Goal: Task Accomplishment & Management: Complete application form

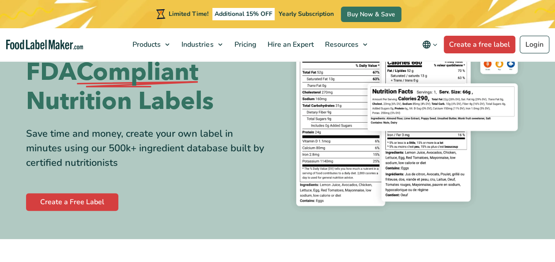
scroll to position [88, 0]
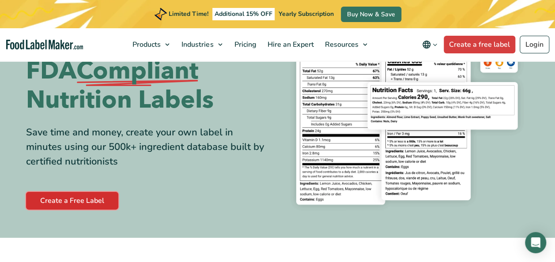
click at [76, 202] on link "Create a Free Label" at bounding box center [72, 201] width 92 height 18
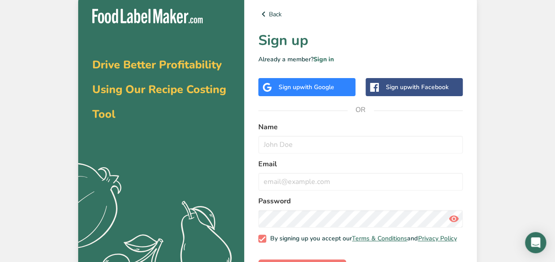
scroll to position [36, 0]
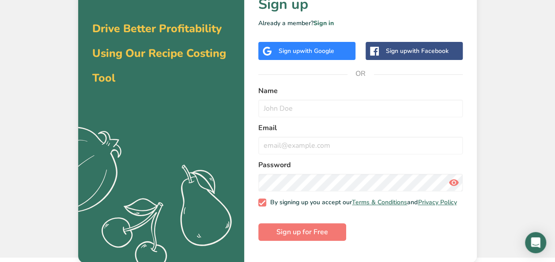
click at [301, 53] on span "with Google" at bounding box center [317, 51] width 34 height 8
